Goal: Find specific page/section: Find specific page/section

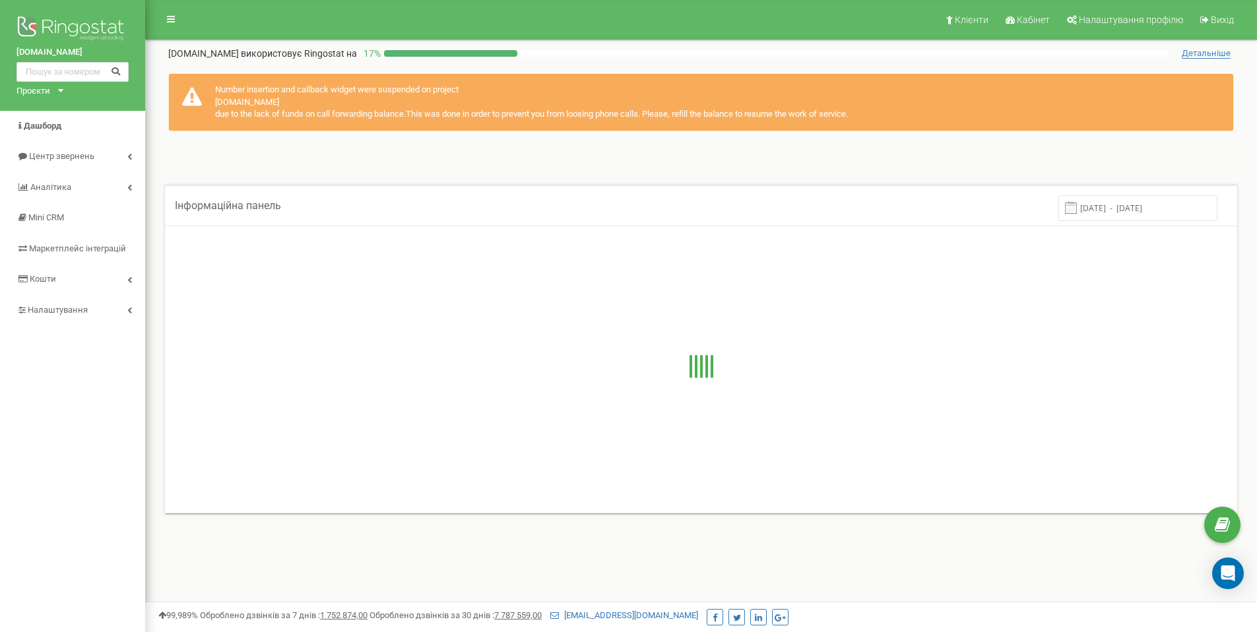
click at [54, 91] on div "Проєкти [DOMAIN_NAME] [DOMAIN_NAME]" at bounding box center [37, 91] width 42 height 13
click at [41, 123] on link "[DOMAIN_NAME]" at bounding box center [54, 123] width 60 height 7
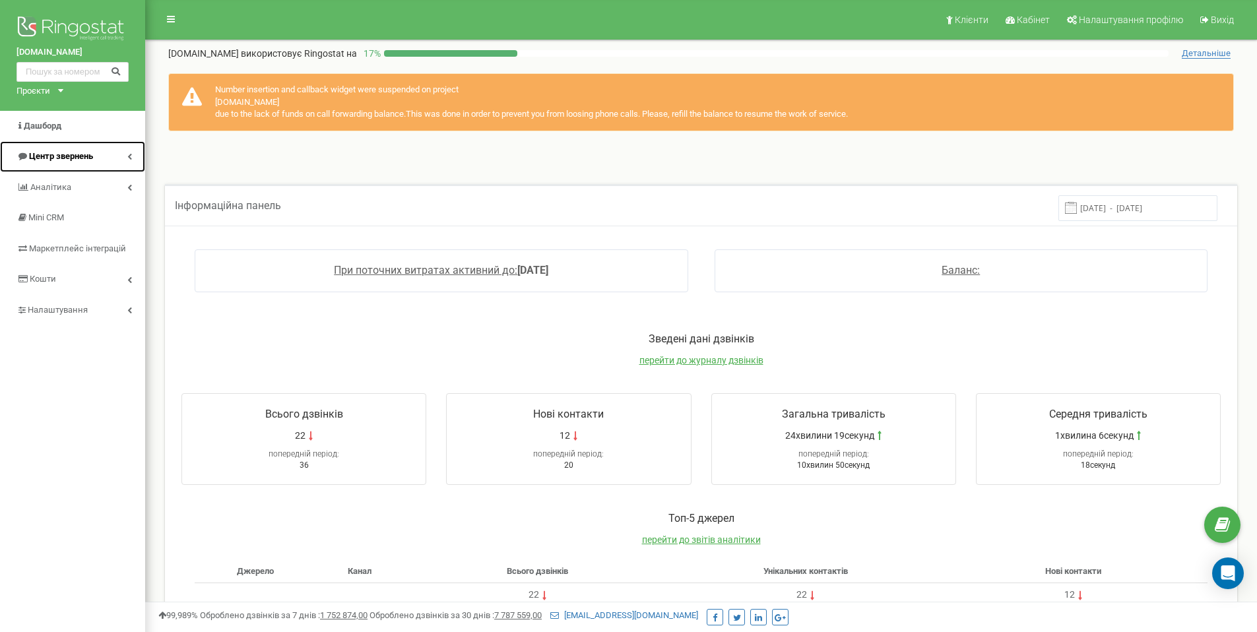
click at [120, 157] on link "Центр звернень" at bounding box center [72, 156] width 145 height 31
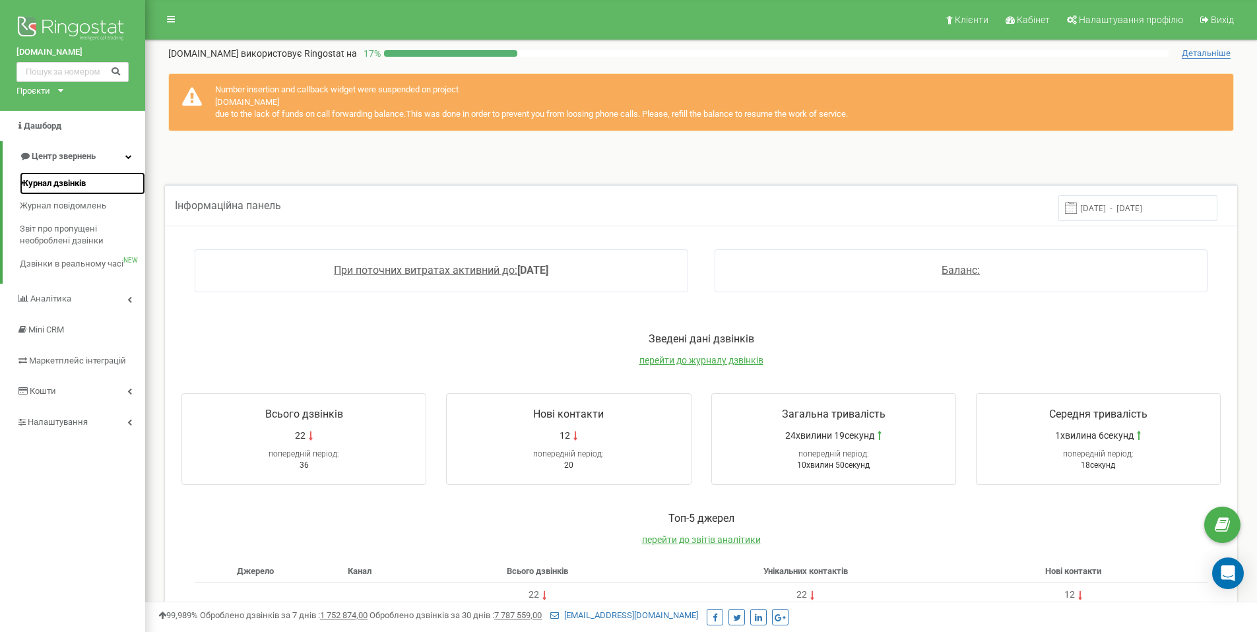
click at [81, 181] on span "Журнал дзвінків" at bounding box center [53, 184] width 66 height 13
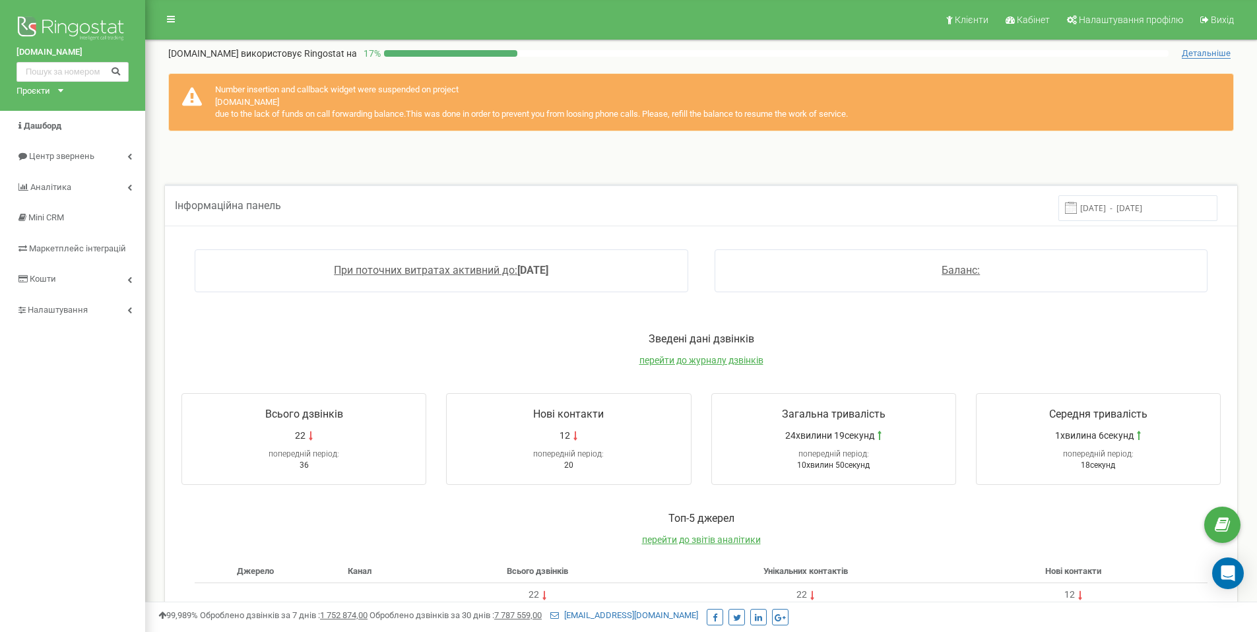
drag, startPoint x: 426, startPoint y: 173, endPoint x: 412, endPoint y: 166, distance: 15.3
click at [425, 172] on div "Інформаційна панель 14.08.2025 - 21.08.2025 При поточних витратах активний до: …" at bounding box center [701, 171] width 1092 height 26
click at [62, 90] on icon at bounding box center [60, 90] width 5 height 3
click at [46, 123] on link "[DOMAIN_NAME]" at bounding box center [54, 123] width 60 height 7
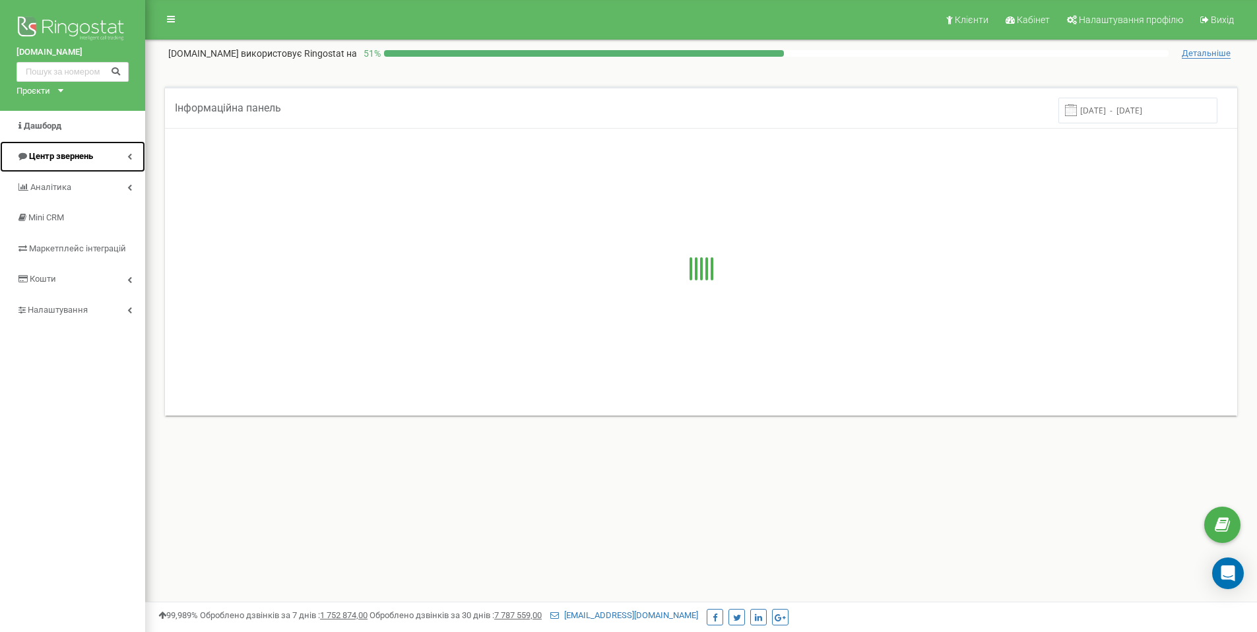
click at [86, 154] on span "Центр звернень" at bounding box center [61, 156] width 64 height 10
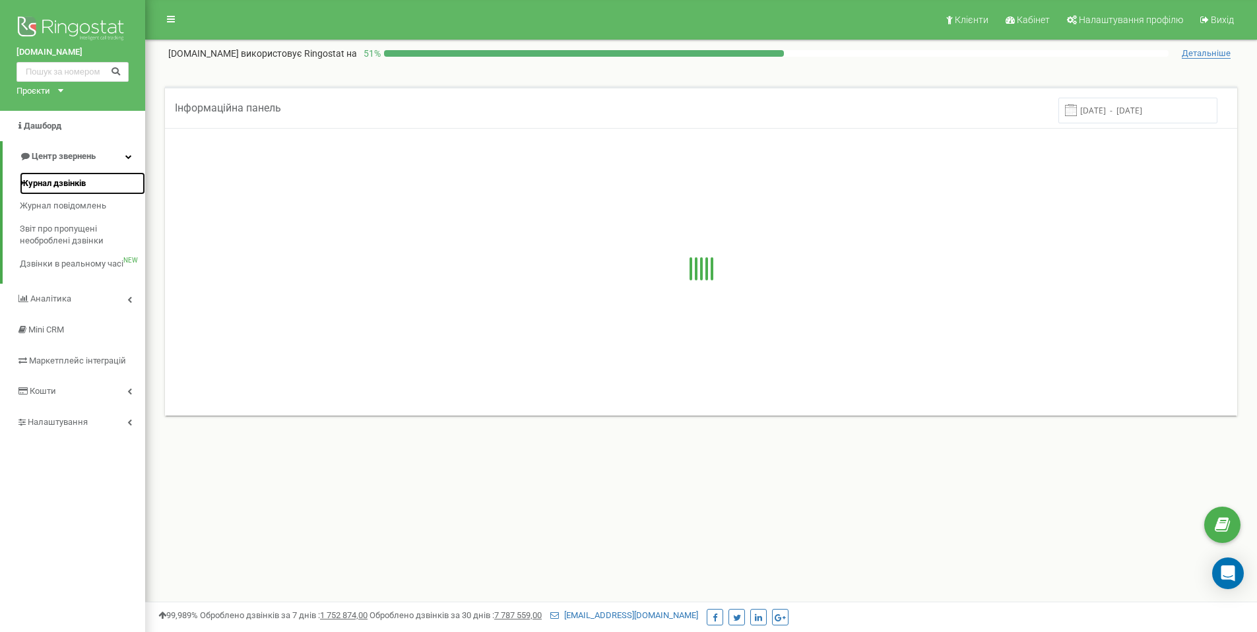
click at [63, 180] on span "Журнал дзвінків" at bounding box center [53, 184] width 66 height 13
click at [964, 570] on div "Клієнти Кабінет Налаштування профілю Вихід steli.market використовує Ringostat …" at bounding box center [701, 396] width 1112 height 792
click at [77, 180] on span "Журнал дзвінків" at bounding box center [53, 184] width 66 height 13
click at [851, 69] on div "Інформаційна панель 14.08.2025 - 21.08.2025" at bounding box center [701, 73] width 1092 height 26
click at [851, 75] on div "Інформаційна панель 14.08.2025 - 21.08.2025" at bounding box center [701, 73] width 1092 height 26
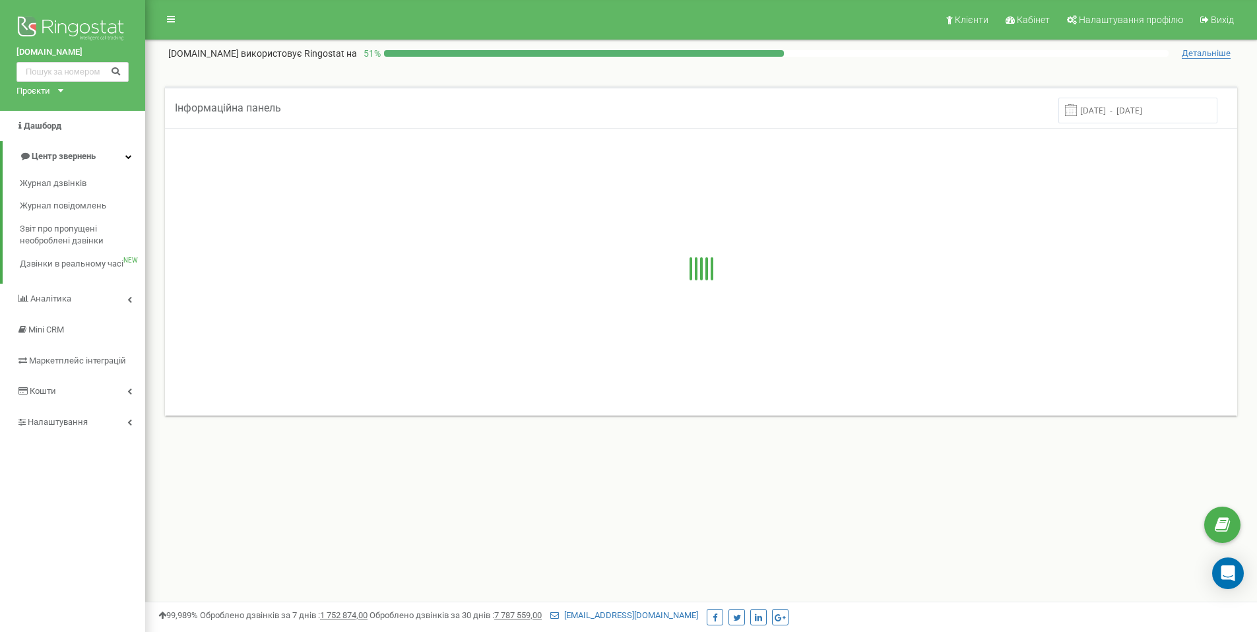
click at [851, 76] on div "Інформаційна панель 14.08.2025 - 21.08.2025" at bounding box center [701, 73] width 1092 height 26
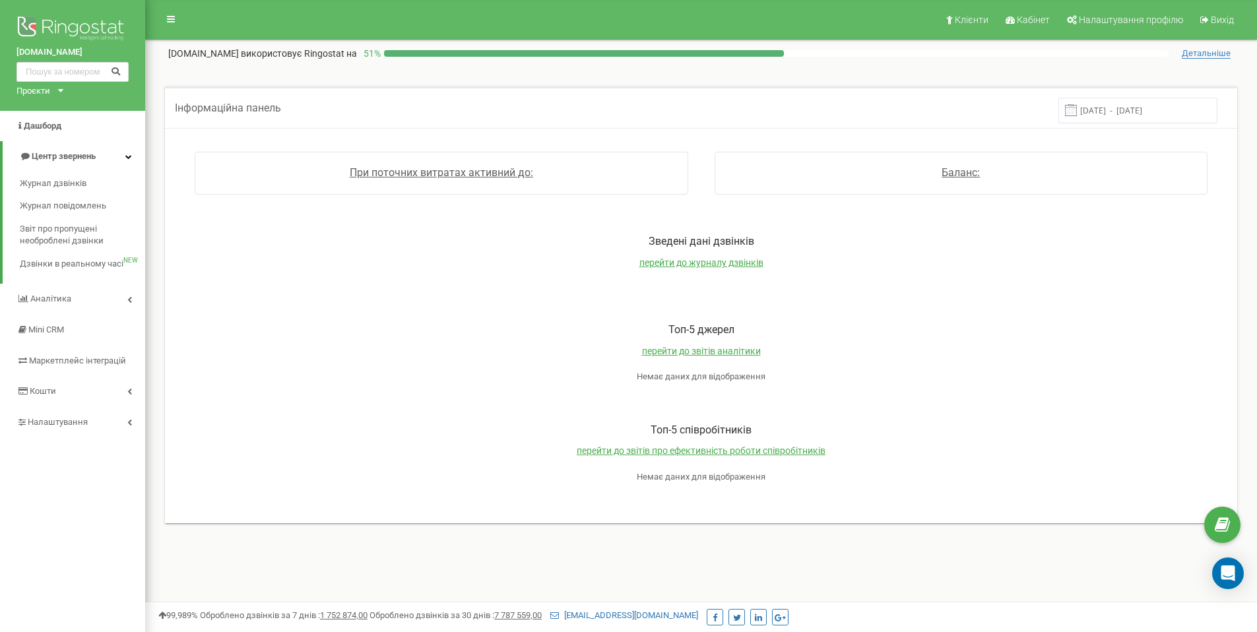
click at [63, 94] on div "steli.market Проєкти proskill.com.ua steli.market" at bounding box center [72, 55] width 145 height 111
click at [59, 90] on icon at bounding box center [60, 90] width 5 height 3
click at [48, 123] on link "steli.market" at bounding box center [54, 123] width 60 height 7
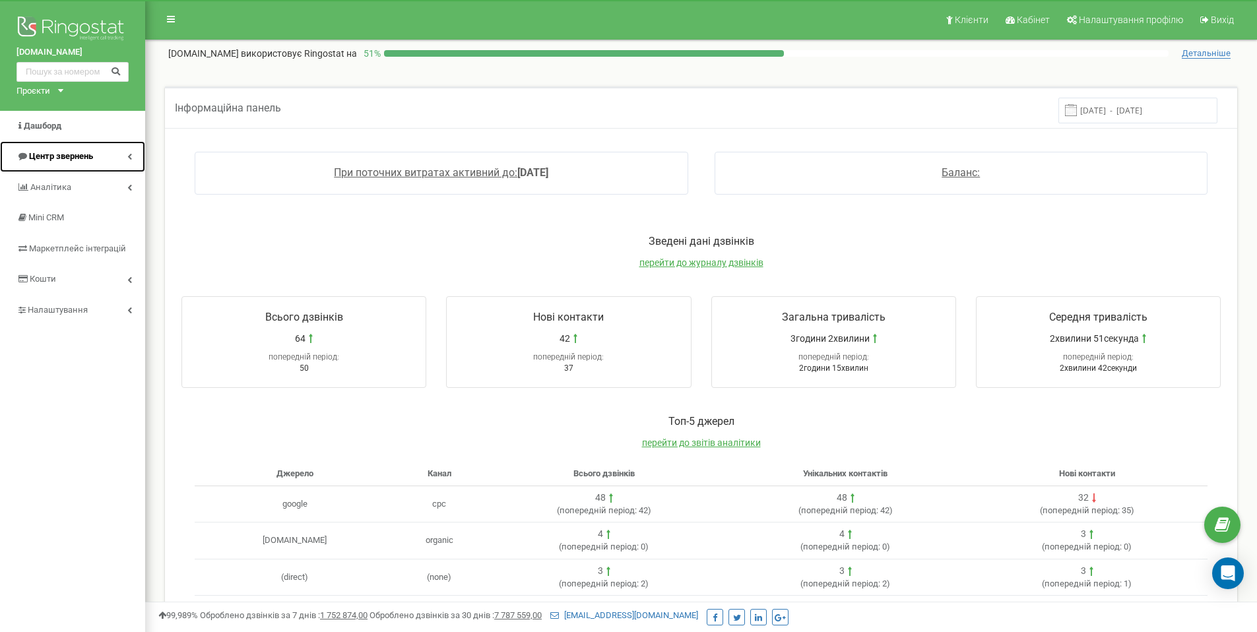
click at [105, 154] on link "Центр звернень" at bounding box center [72, 156] width 145 height 31
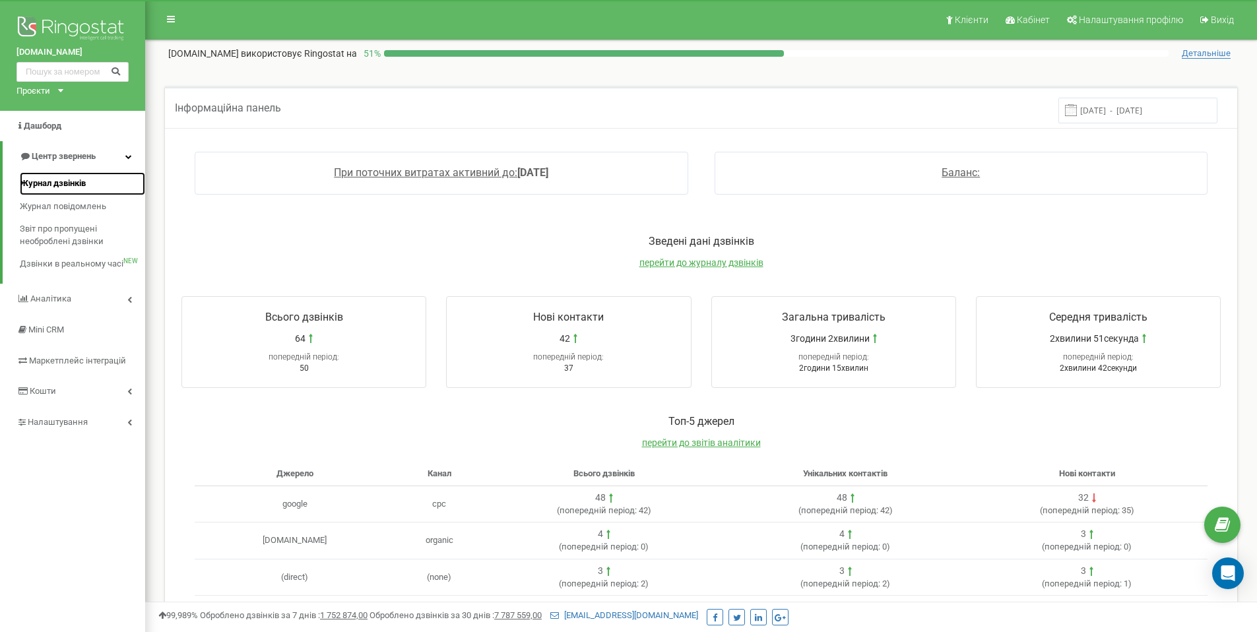
click at [78, 179] on span "Журнал дзвінків" at bounding box center [53, 184] width 66 height 13
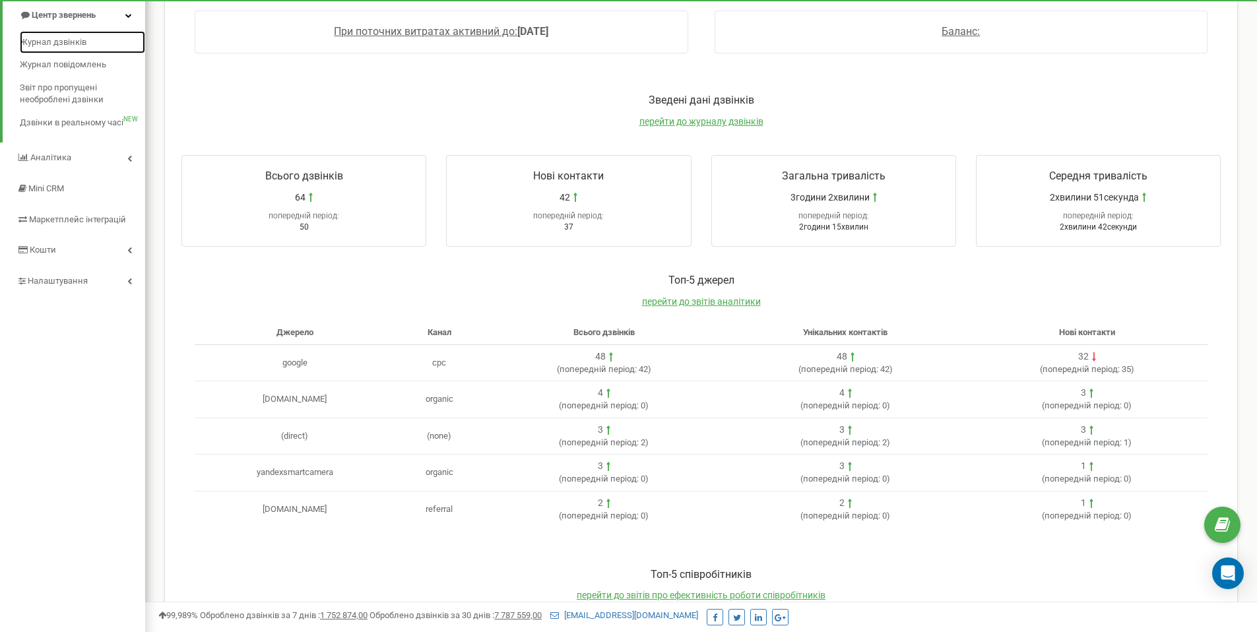
scroll to position [150, 0]
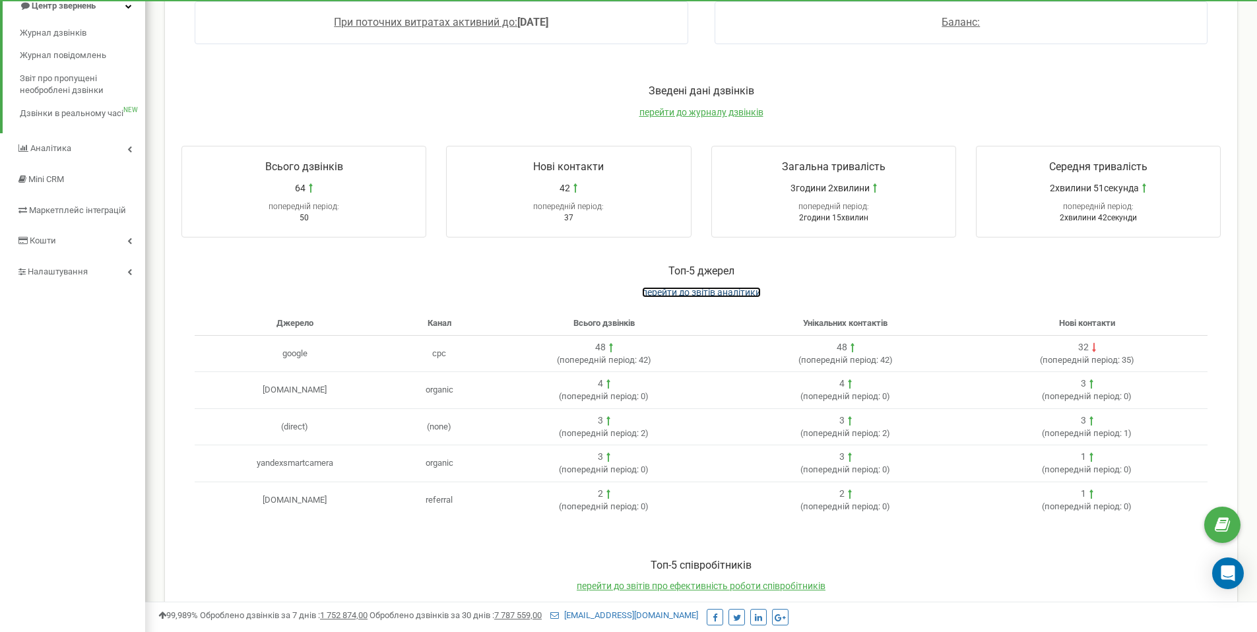
click at [692, 290] on span "перейти до звітів аналітики" at bounding box center [701, 292] width 119 height 11
